Goal: Task Accomplishment & Management: Use online tool/utility

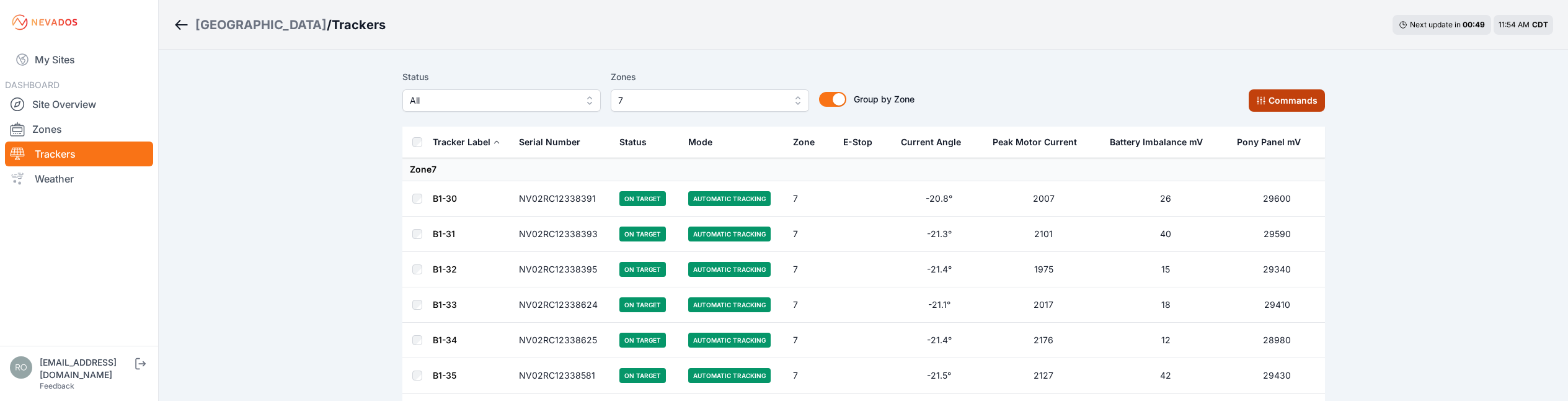
click at [1277, 103] on button "Commands" at bounding box center [1287, 101] width 76 height 22
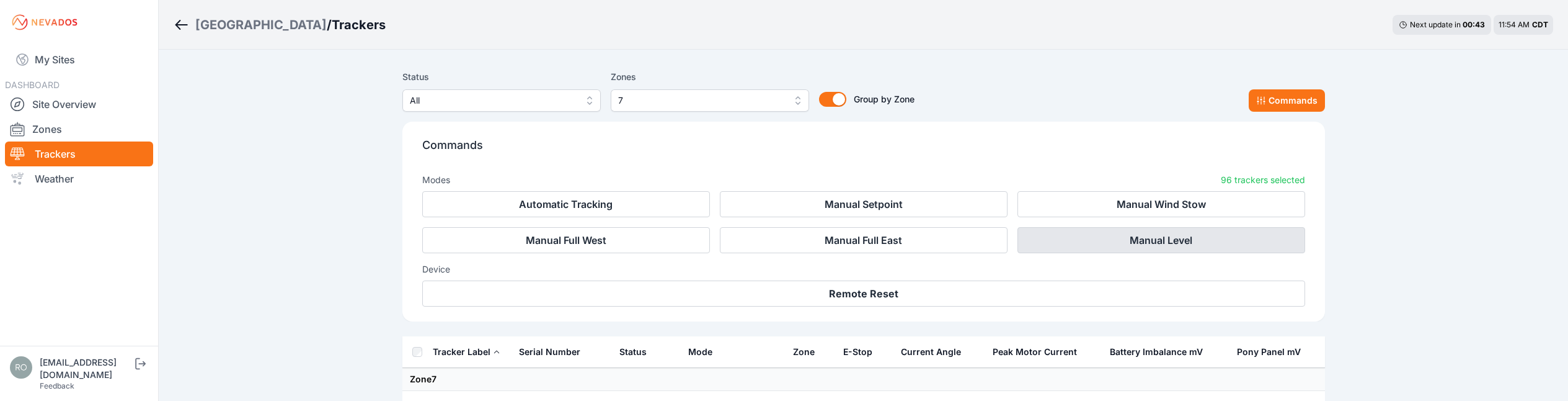
click at [1169, 242] on button "Manual Level" at bounding box center [1161, 240] width 288 height 26
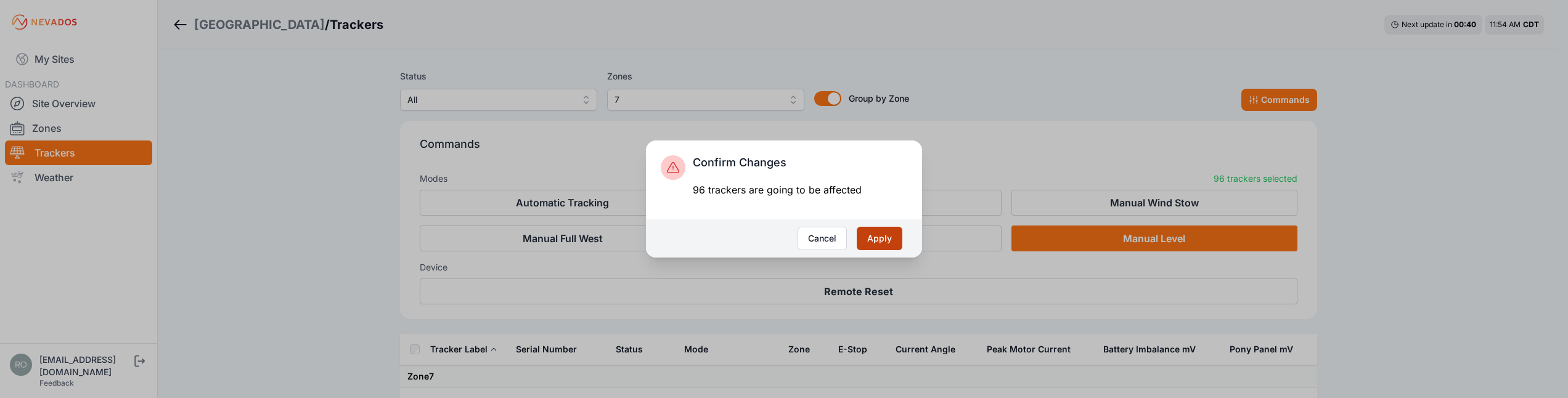
click at [887, 241] on button "Apply" at bounding box center [880, 238] width 46 height 24
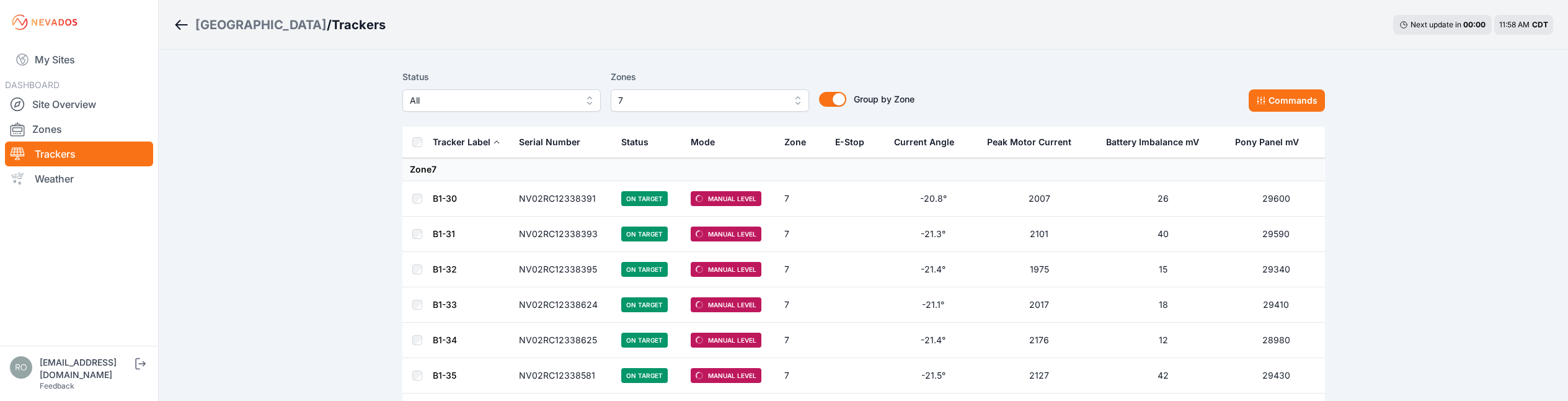
click at [423, 147] on th at bounding box center [417, 142] width 30 height 31
click at [417, 147] on th at bounding box center [417, 142] width 30 height 31
click at [39, 97] on link "Site Overview" at bounding box center [79, 104] width 148 height 25
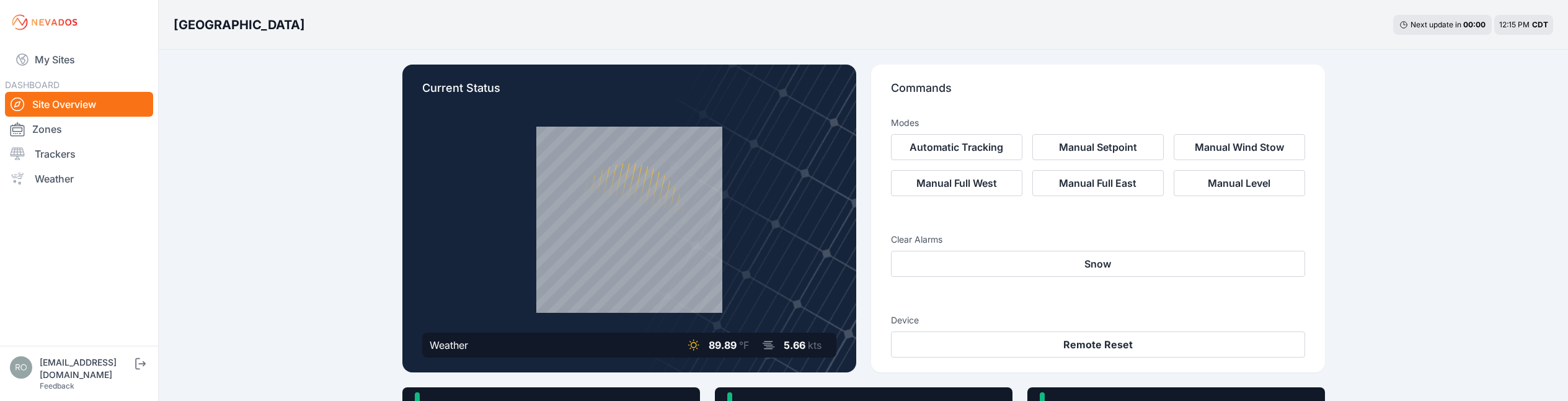
click at [14, 104] on icon at bounding box center [17, 104] width 15 height 15
